Goal: Find specific page/section: Find specific page/section

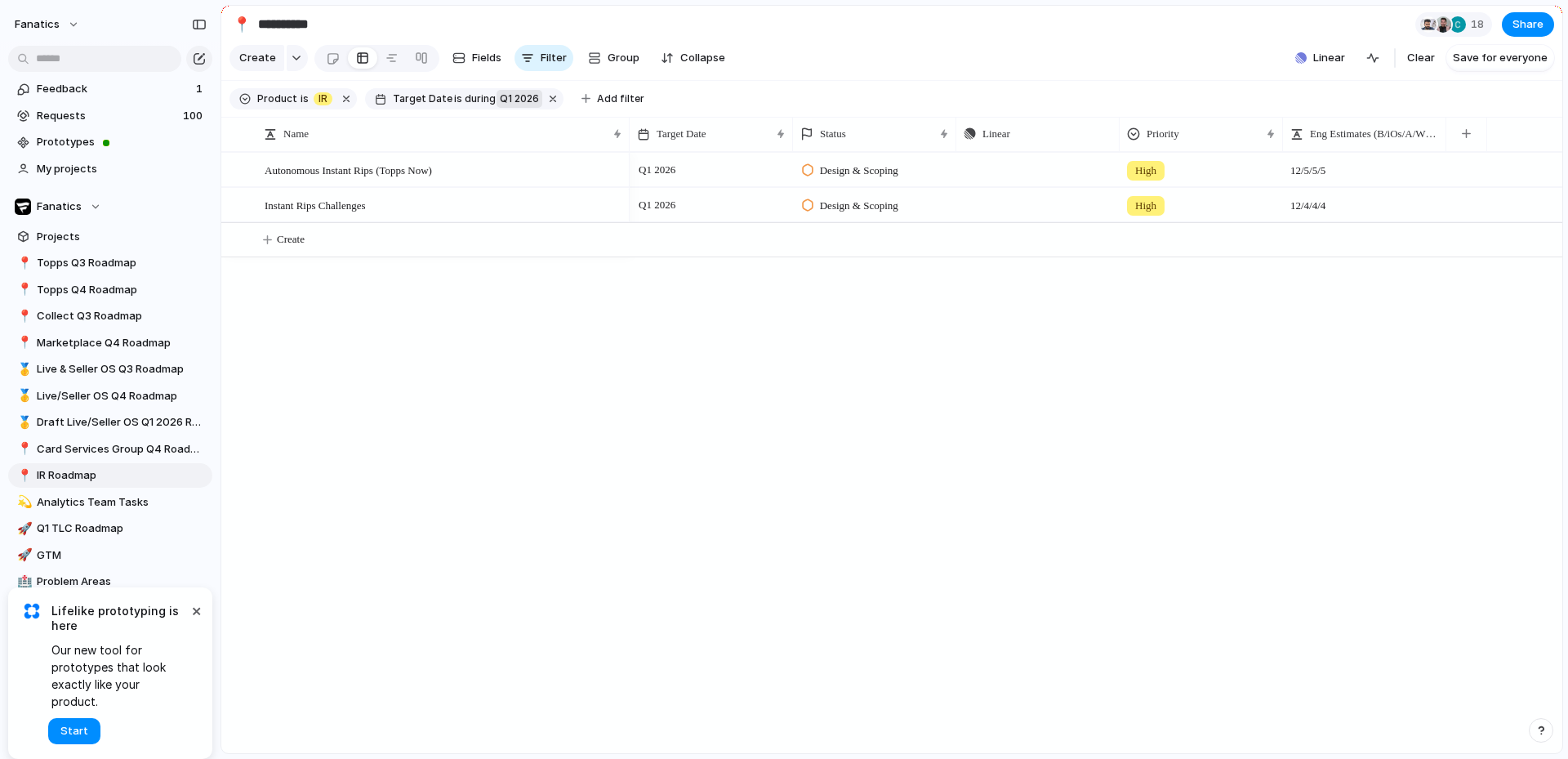
click at [500, 106] on span "Q1 2026" at bounding box center [519, 98] width 39 height 14
click at [548, 276] on li "range" at bounding box center [581, 272] width 158 height 26
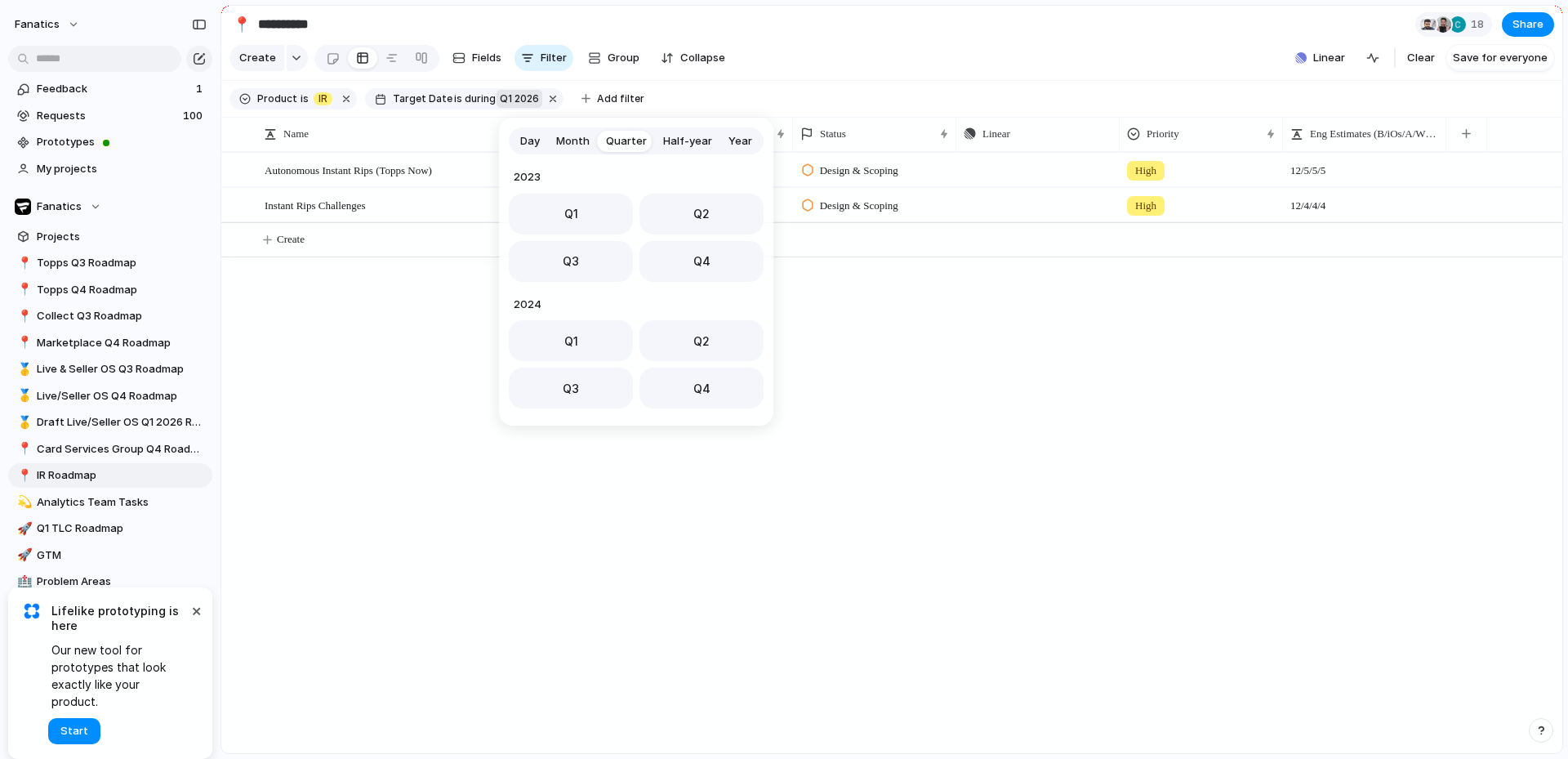
scroll to position [259, 0]
click at [695, 256] on span "Q4" at bounding box center [701, 256] width 17 height 17
